Goal: Task Accomplishment & Management: Manage account settings

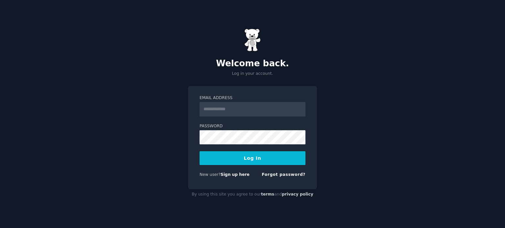
drag, startPoint x: 0, startPoint y: 0, endPoint x: 244, endPoint y: 105, distance: 265.0
click at [244, 105] on input "Email Address" at bounding box center [253, 109] width 106 height 14
click at [200, 152] on button "Log In" at bounding box center [253, 159] width 106 height 14
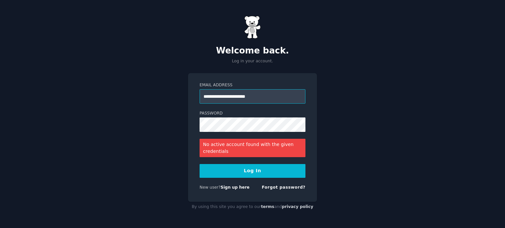
click at [234, 97] on input "**********" at bounding box center [253, 96] width 106 height 14
type input "**********"
click at [200, 164] on button "Log In" at bounding box center [253, 171] width 106 height 14
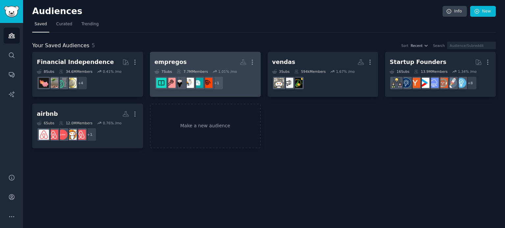
click at [199, 61] on h2 "empregos Custom Audience More" at bounding box center [205, 63] width 102 height 12
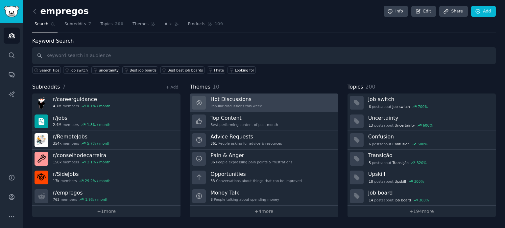
click at [251, 96] on h3 "Hot Discussions" at bounding box center [235, 99] width 51 height 7
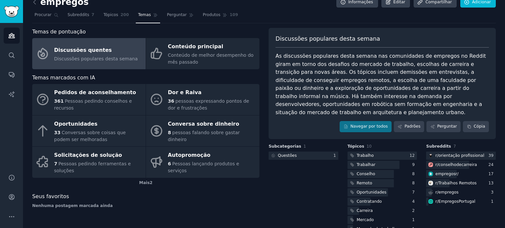
scroll to position [11, 0]
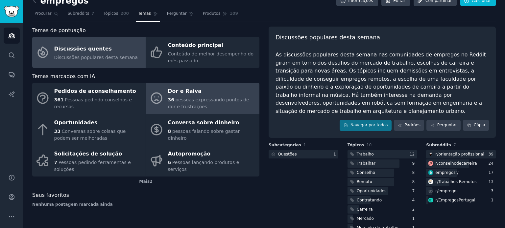
click at [187, 101] on font "pessoas expressando pontos de dor e frustrações" at bounding box center [208, 103] width 81 height 12
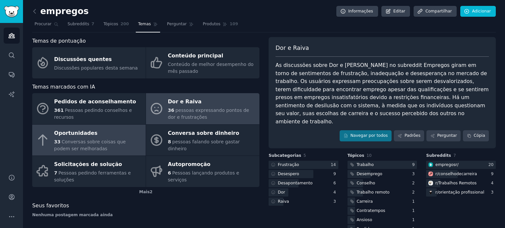
click at [99, 135] on div "Oportunidades" at bounding box center [98, 133] width 88 height 11
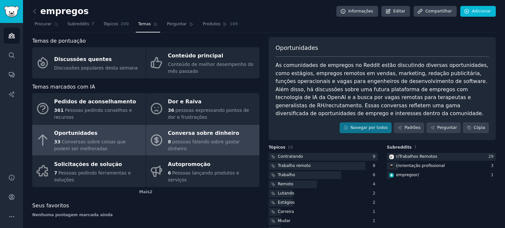
click at [187, 136] on font "Conversa sobre dinheiro" at bounding box center [203, 133] width 71 height 6
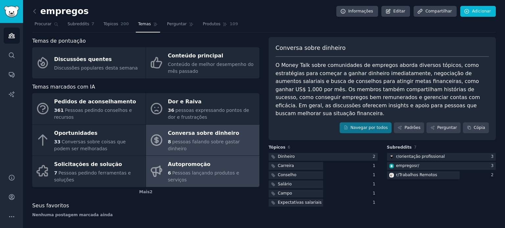
click at [204, 174] on font "Pessoas lançando produtos e serviços" at bounding box center [203, 177] width 71 height 12
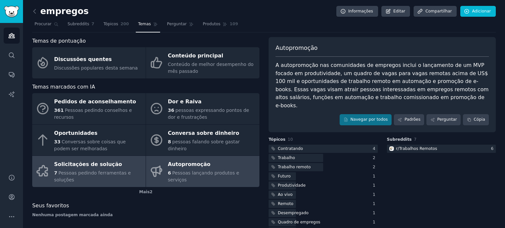
click at [114, 164] on div "Solicitações de solução" at bounding box center [98, 165] width 88 height 11
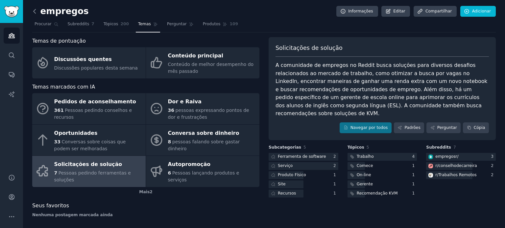
click at [36, 9] on icon at bounding box center [34, 11] width 7 height 7
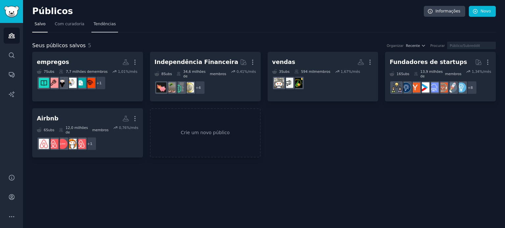
click at [98, 23] on font "Tendências" at bounding box center [105, 24] width 22 height 5
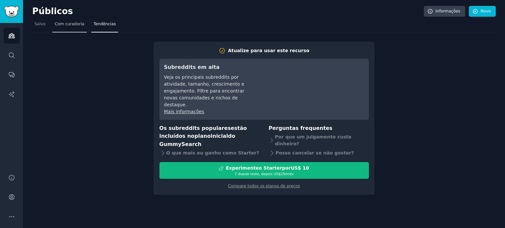
click at [71, 22] on font "Com curadoria" at bounding box center [70, 24] width 30 height 5
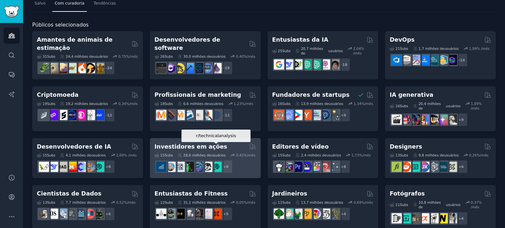
scroll to position [22, 0]
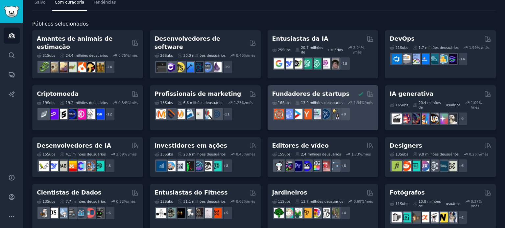
click at [301, 101] on font "13,9 milhões de" at bounding box center [315, 103] width 28 height 4
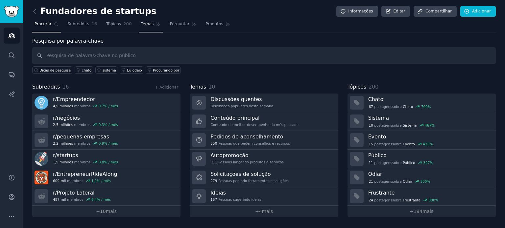
click at [141, 22] on font "Temas" at bounding box center [147, 24] width 13 height 5
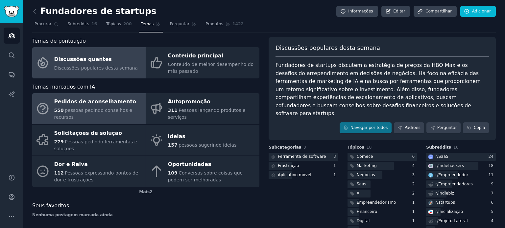
click at [119, 118] on div "550 pessoas pedindo conselhos e recursos" at bounding box center [98, 114] width 88 height 14
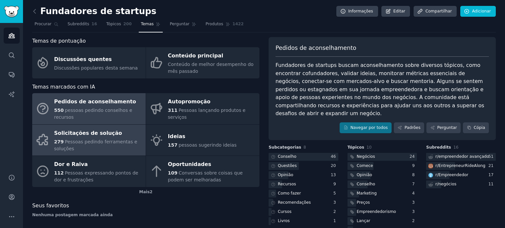
click at [78, 140] on font "Pessoas pedindo ferramentas e soluções" at bounding box center [95, 145] width 83 height 12
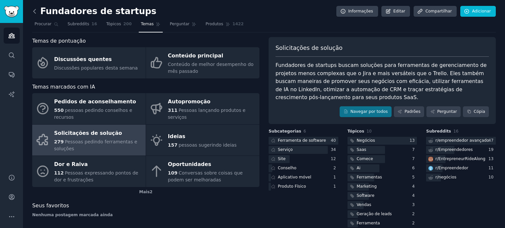
click at [35, 9] on icon at bounding box center [35, 11] width 2 height 4
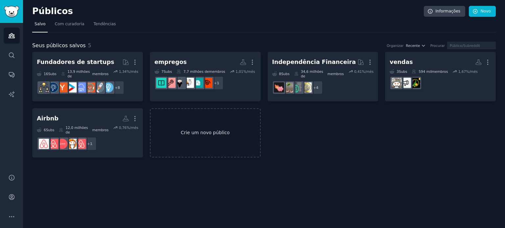
click at [184, 120] on link "Crie um novo público" at bounding box center [205, 133] width 111 height 50
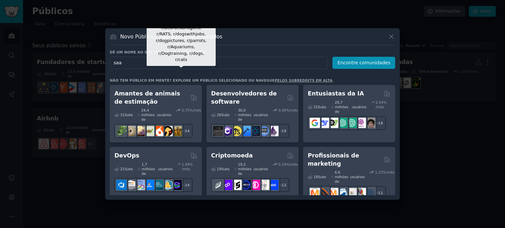
type input "saas"
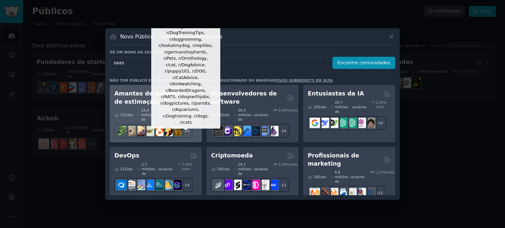
click button "Encontre comunidades" at bounding box center [363, 63] width 63 height 12
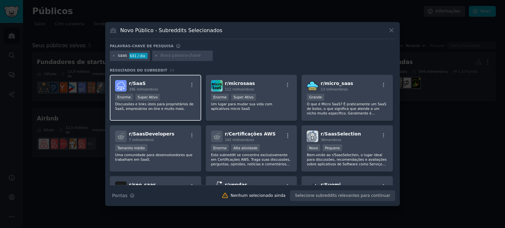
click at [175, 90] on div "r/ SaaS 396 mil membros" at bounding box center [155, 86] width 81 height 12
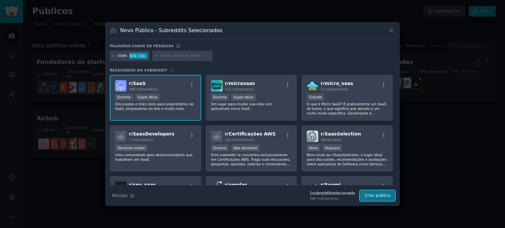
click at [384, 194] on font "Criar público" at bounding box center [377, 196] width 26 height 5
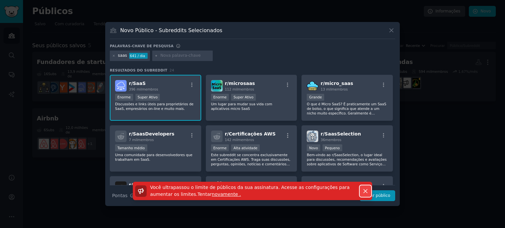
click at [365, 186] on button "Liberar" at bounding box center [366, 192] width 12 height 12
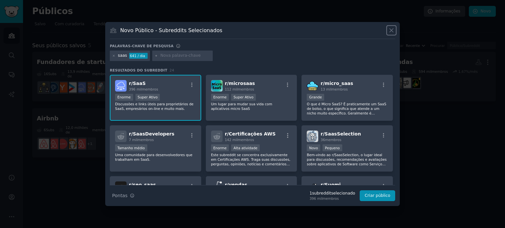
click at [388, 29] on icon at bounding box center [391, 30] width 7 height 7
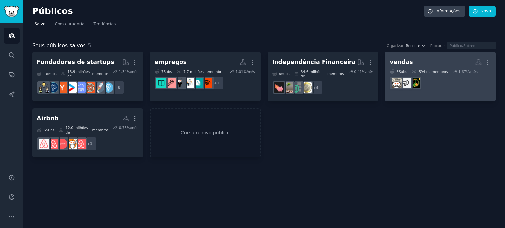
click at [452, 68] on div "vendas Público personalizado Mais 3 Subs ​ 594 mil membros 1,67 %/mês" at bounding box center [440, 75] width 102 height 36
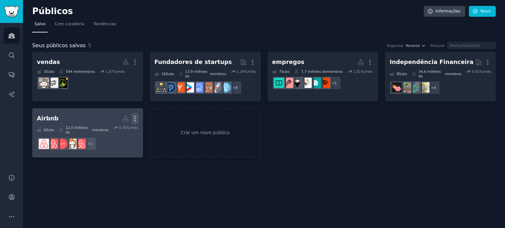
click at [137, 115] on icon "button" at bounding box center [134, 118] width 7 height 7
click at [124, 129] on p "Delete" at bounding box center [116, 132] width 15 height 7
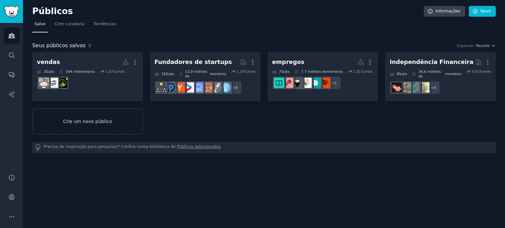
click at [87, 126] on link "Crie um novo público" at bounding box center [87, 121] width 111 height 27
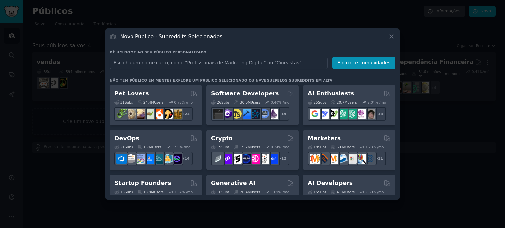
click at [190, 59] on input "text" at bounding box center [219, 63] width 218 height 12
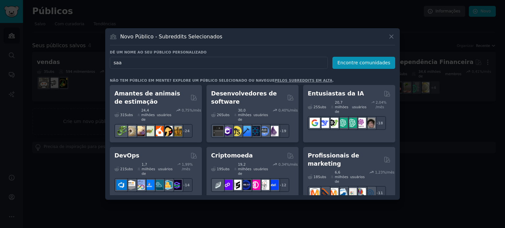
type input "saas"
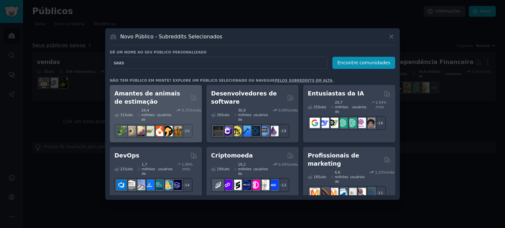
click button "Encontre comunidades" at bounding box center [363, 63] width 63 height 12
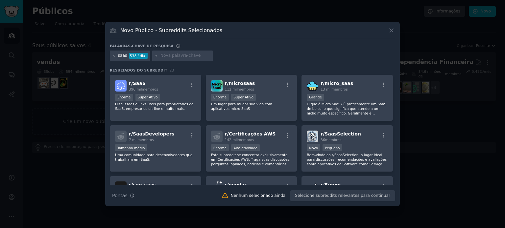
click at [158, 89] on div "r/ SaaS 396 mil membros" at bounding box center [155, 86] width 81 height 12
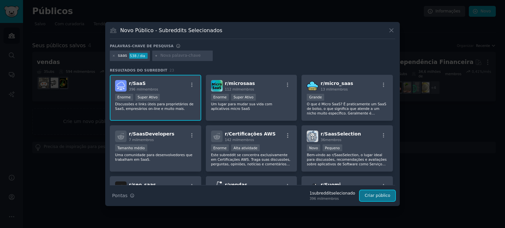
click at [377, 195] on font "Criar público" at bounding box center [377, 196] width 26 height 5
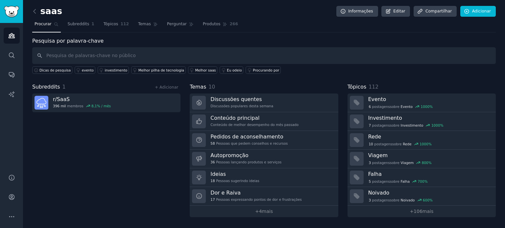
click at [169, 89] on div "+ Adicionar" at bounding box center [167, 87] width 28 height 7
click at [175, 85] on font "+ Adicionar" at bounding box center [166, 87] width 23 height 5
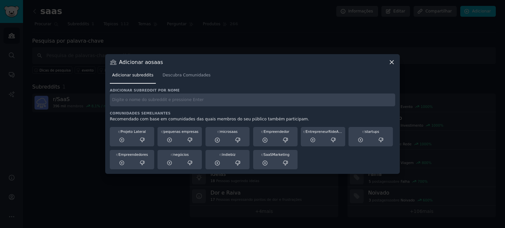
click at [195, 106] on input "text" at bounding box center [252, 100] width 285 height 13
type input "saas"
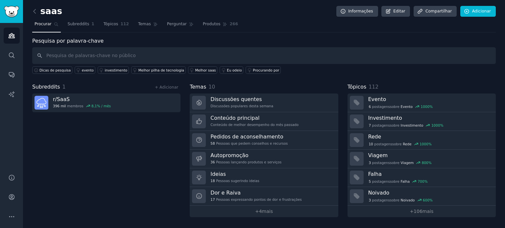
click at [179, 84] on div "+ Adicionar" at bounding box center [167, 87] width 28 height 7
click at [175, 85] on font "+ Adicionar" at bounding box center [166, 87] width 23 height 5
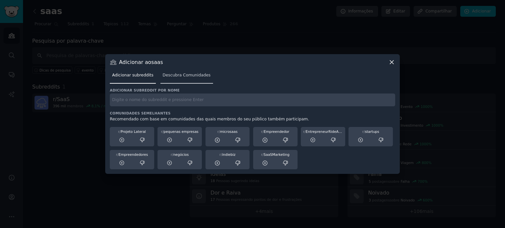
click at [186, 77] on font "Descubra Comunidades" at bounding box center [187, 75] width 48 height 5
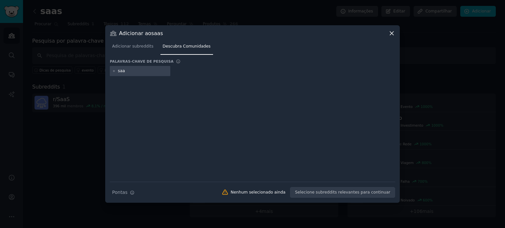
type input "saas"
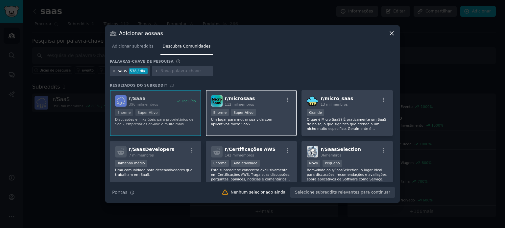
click at [275, 106] on div "r/ microsaas 112 mil membros Enorme Super Ativo Um lugar para mudar sua vida co…" at bounding box center [251, 113] width 91 height 46
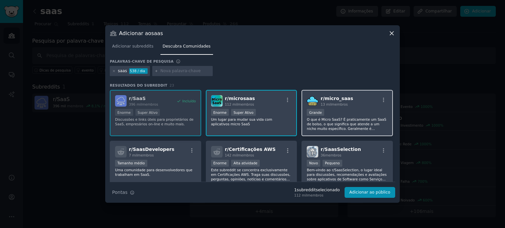
click at [340, 105] on font "membros" at bounding box center [339, 105] width 16 height 4
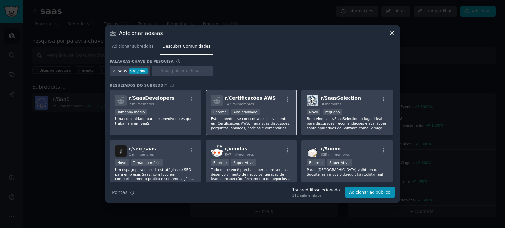
scroll to position [54, 0]
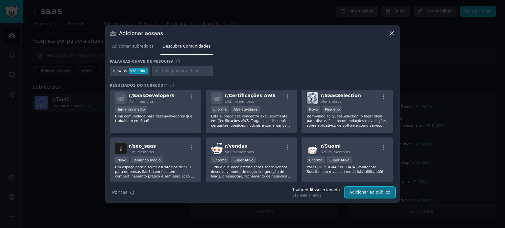
click at [389, 193] on font "Adicionar ao público" at bounding box center [369, 192] width 41 height 5
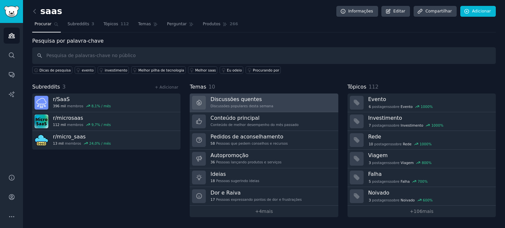
click at [266, 98] on link "Discussões quentes Discussões populares desta semana" at bounding box center [264, 103] width 148 height 19
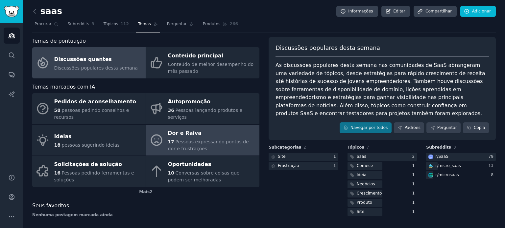
click at [176, 129] on font "Dor e Raiva" at bounding box center [185, 133] width 34 height 8
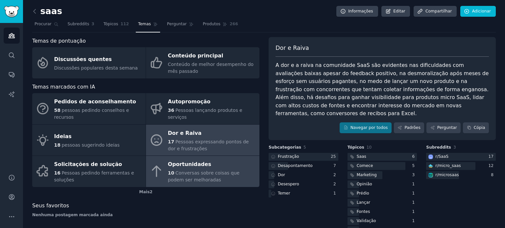
click at [187, 171] on font "Conversas sobre coisas que podem ser melhoradas" at bounding box center [204, 177] width 72 height 12
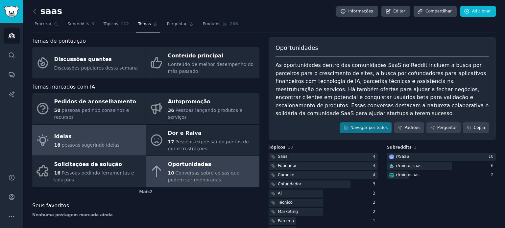
click at [95, 132] on div "Ideias" at bounding box center [86, 137] width 65 height 11
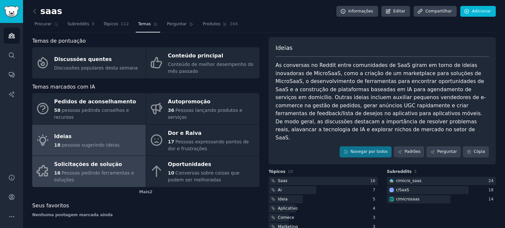
click at [117, 170] on div "16 Pessoas pedindo ferramentas e soluções" at bounding box center [98, 177] width 88 height 14
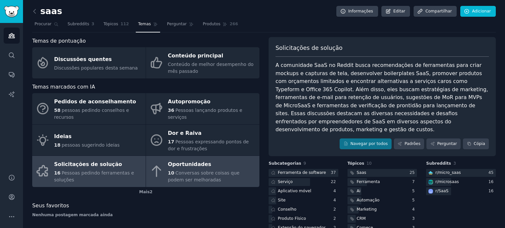
scroll to position [33, 0]
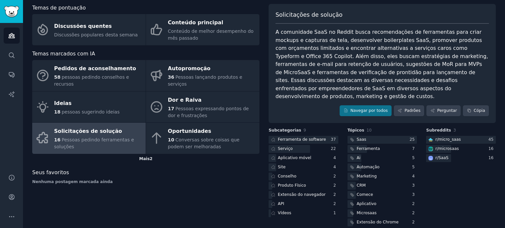
click at [145, 157] on font "Mais" at bounding box center [144, 159] width 11 height 5
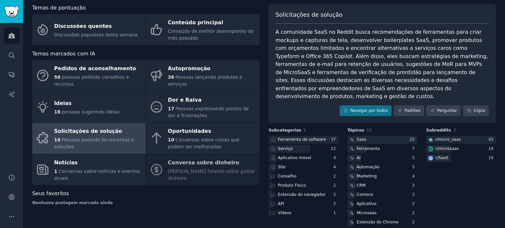
click at [200, 158] on div "Pedidos de aconselhamento 58 pessoas pedindo conselhos e recursos Autopromoção …" at bounding box center [145, 122] width 227 height 125
